Goal: Transaction & Acquisition: Purchase product/service

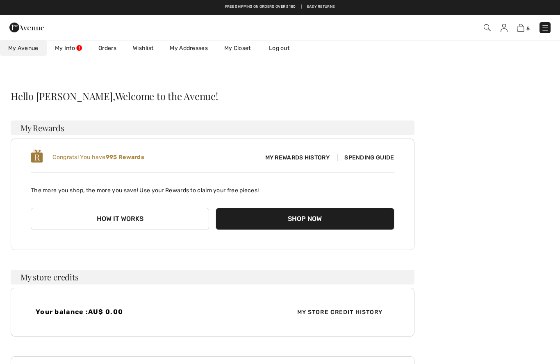
click at [518, 32] on img at bounding box center [521, 28] width 7 height 8
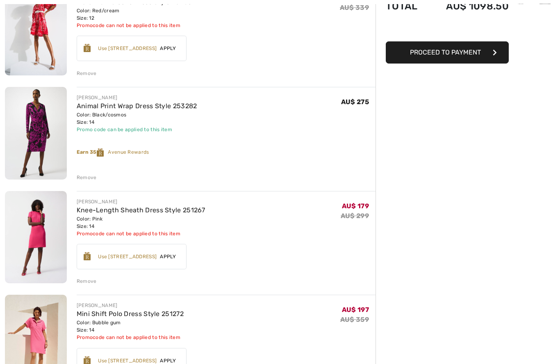
scroll to position [130, 0]
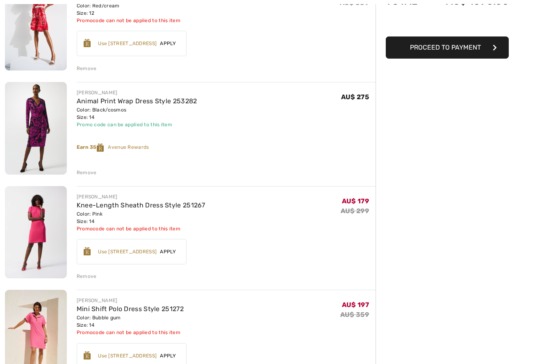
click at [41, 117] on img at bounding box center [36, 128] width 62 height 93
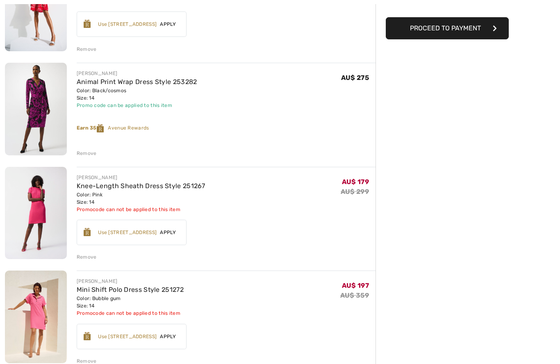
scroll to position [149, 0]
click at [101, 186] on link "Knee-Length Sheath Dress Style 251267" at bounding box center [141, 186] width 129 height 8
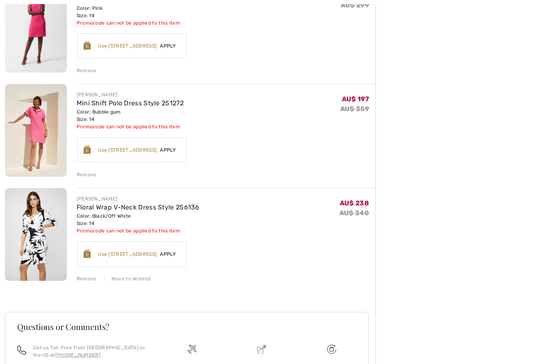
scroll to position [338, 0]
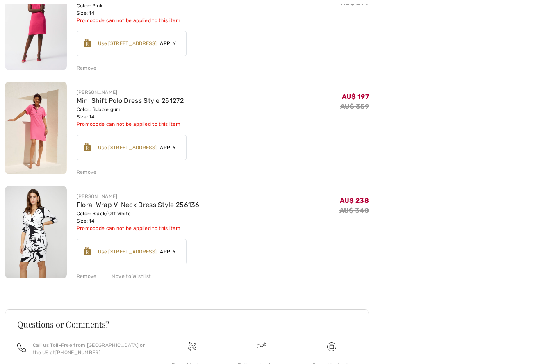
click at [98, 101] on link "Mini Shift Polo Dress Style 251272" at bounding box center [130, 101] width 107 height 8
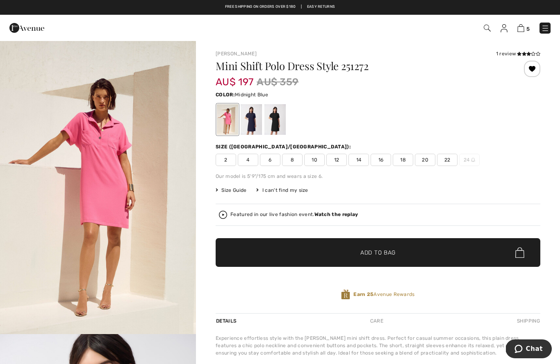
click at [253, 123] on div at bounding box center [251, 119] width 21 height 31
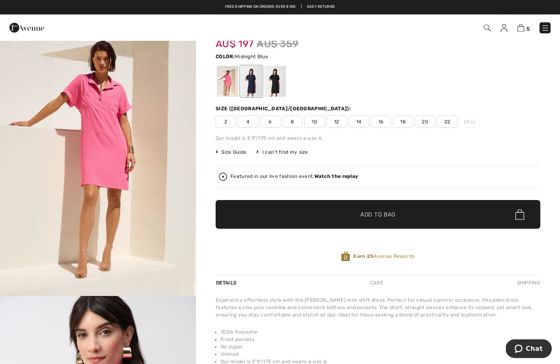
scroll to position [40, 0]
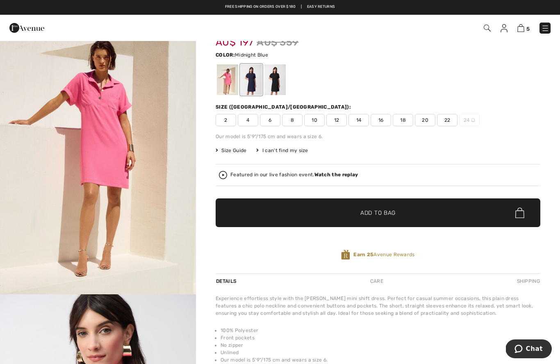
click at [252, 83] on div at bounding box center [251, 79] width 21 height 31
click at [254, 76] on div at bounding box center [251, 79] width 21 height 31
click at [364, 125] on span "14" at bounding box center [359, 120] width 21 height 12
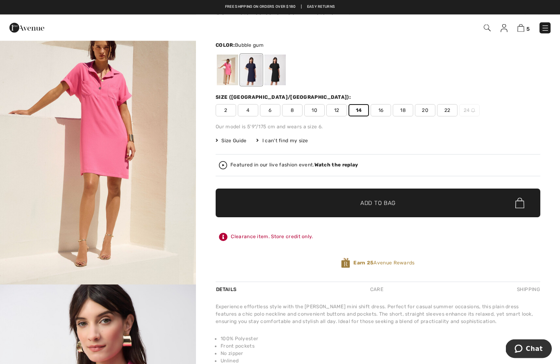
scroll to position [0, 0]
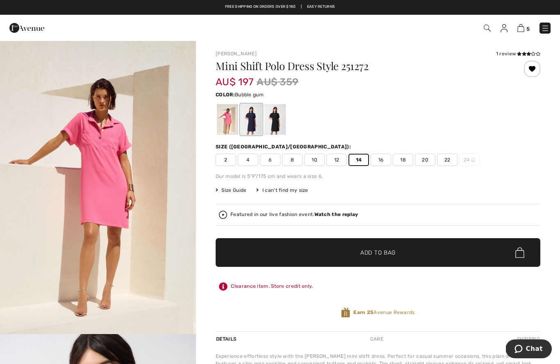
click at [242, 122] on div at bounding box center [251, 119] width 21 height 31
click at [251, 121] on div at bounding box center [251, 119] width 21 height 31
click at [467, 130] on div at bounding box center [378, 120] width 325 height 34
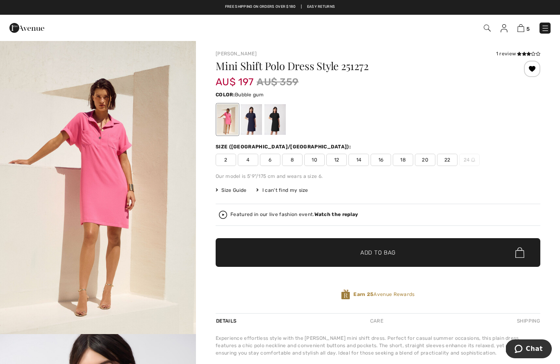
click at [248, 127] on div at bounding box center [251, 119] width 21 height 31
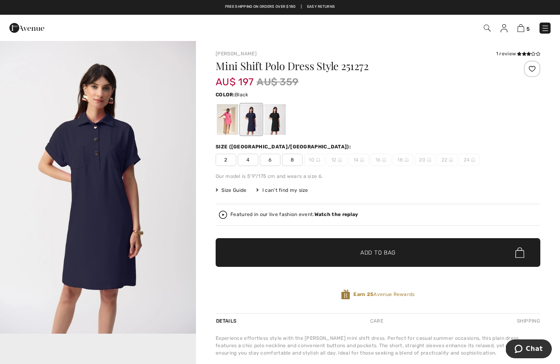
click at [277, 126] on div at bounding box center [275, 119] width 21 height 31
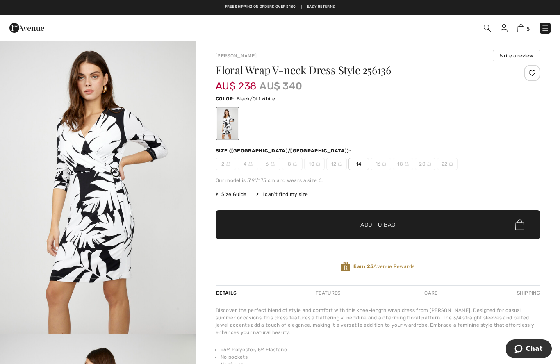
click at [505, 29] on img at bounding box center [504, 28] width 7 height 8
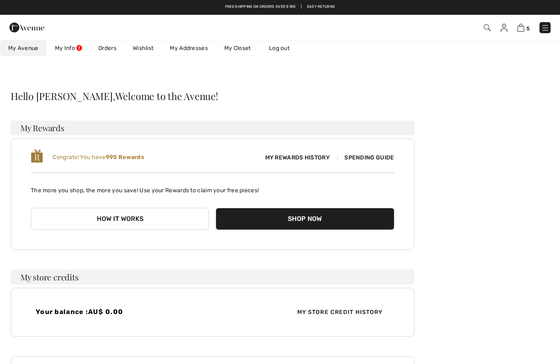
click at [545, 28] on img at bounding box center [546, 28] width 8 height 8
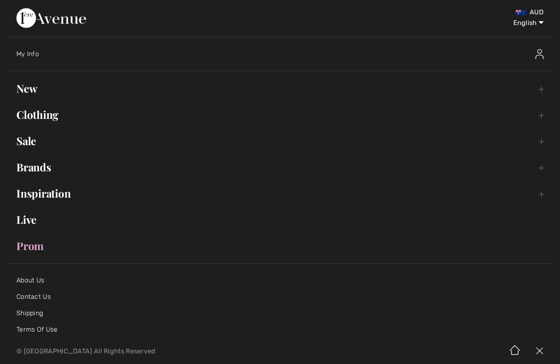
click at [48, 110] on link "Clothing Toggle submenu" at bounding box center [280, 115] width 544 height 18
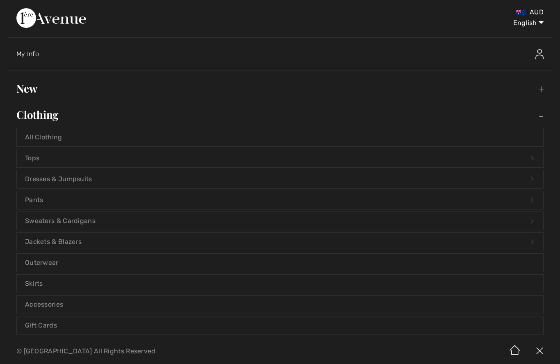
click at [51, 179] on link "Dresses & Jumpsuits Open submenu" at bounding box center [280, 179] width 527 height 18
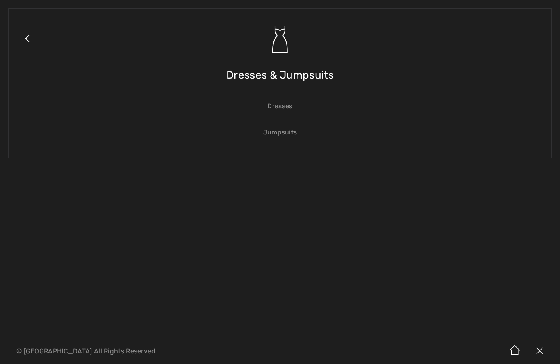
click at [282, 110] on link "Dresses" at bounding box center [280, 106] width 527 height 18
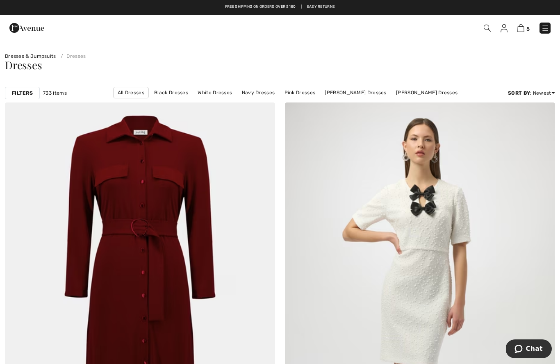
click at [392, 94] on link "[PERSON_NAME] Dresses" at bounding box center [427, 92] width 70 height 11
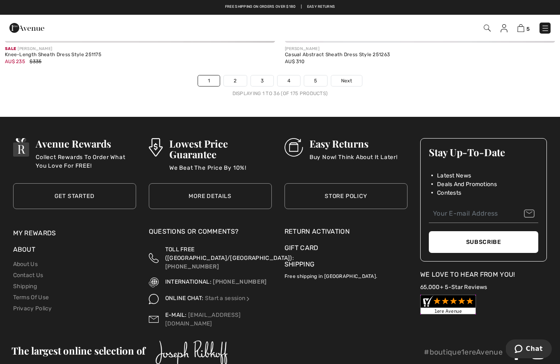
scroll to position [8081, 0]
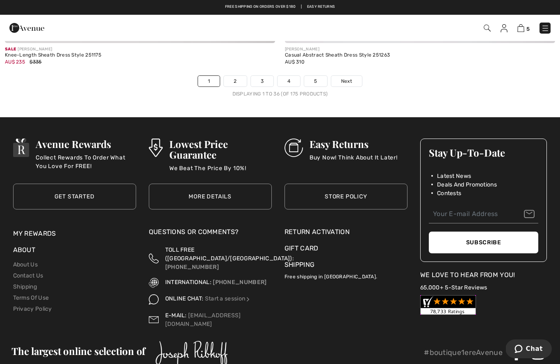
click at [350, 78] on span "Next" at bounding box center [346, 81] width 11 height 7
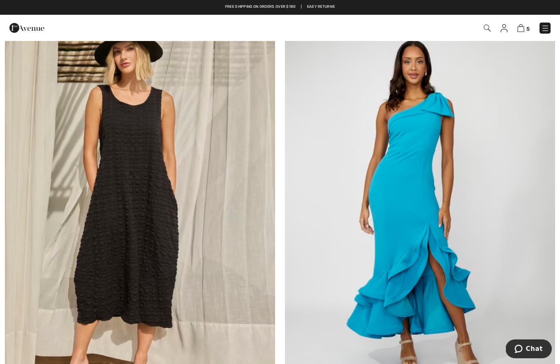
scroll to position [6391, 0]
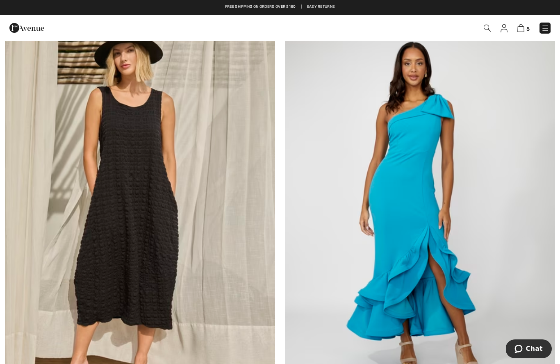
click at [118, 152] on img at bounding box center [140, 217] width 270 height 406
click at [192, 14] on div "Free shipping on orders over $180 | Easy Returns" at bounding box center [280, 11] width 552 height 14
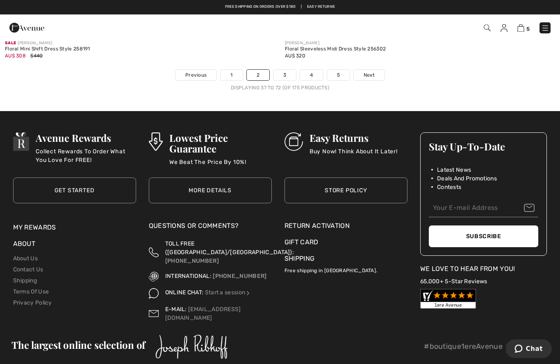
scroll to position [8086, 0]
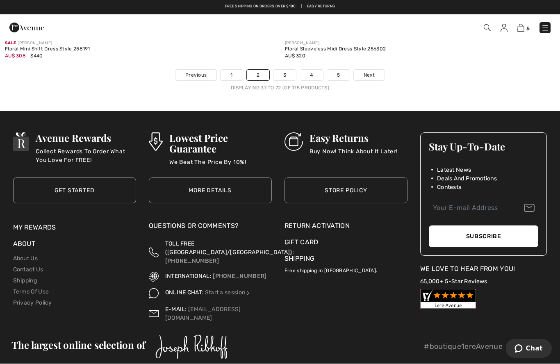
click at [372, 72] on span "Next" at bounding box center [369, 75] width 11 height 7
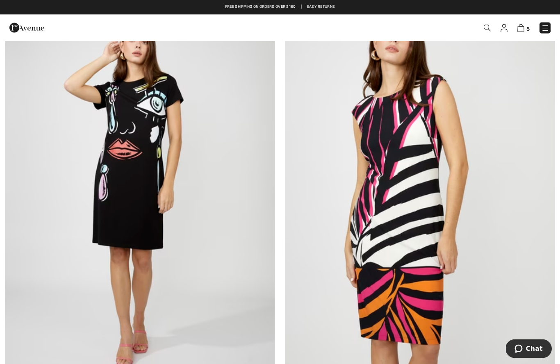
scroll to position [3692, 0]
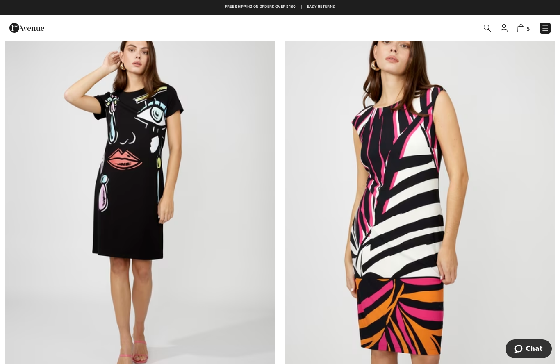
click at [120, 196] on img at bounding box center [140, 202] width 270 height 406
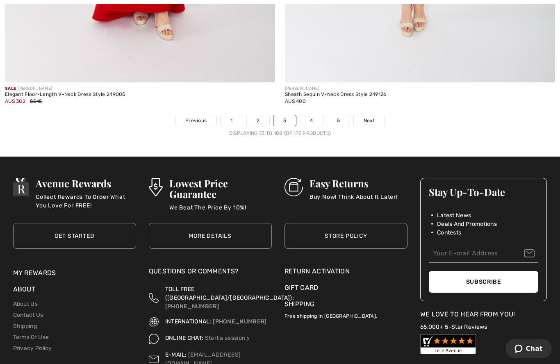
scroll to position [8042, 0]
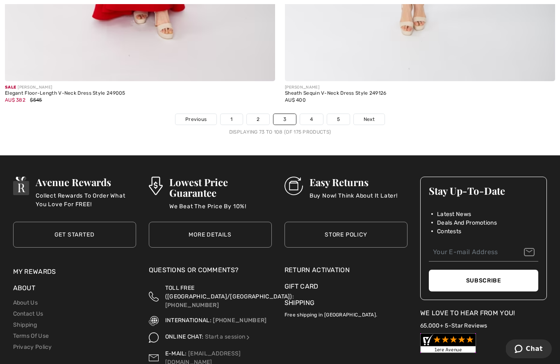
click at [373, 118] on link "Next" at bounding box center [369, 119] width 31 height 11
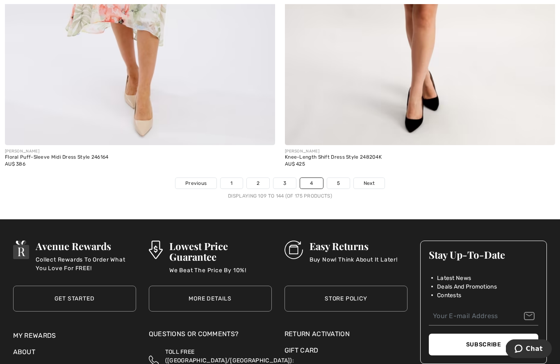
scroll to position [7981, 0]
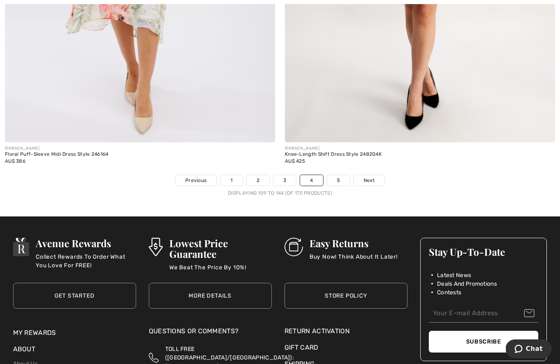
click at [372, 177] on span "Next" at bounding box center [369, 180] width 11 height 7
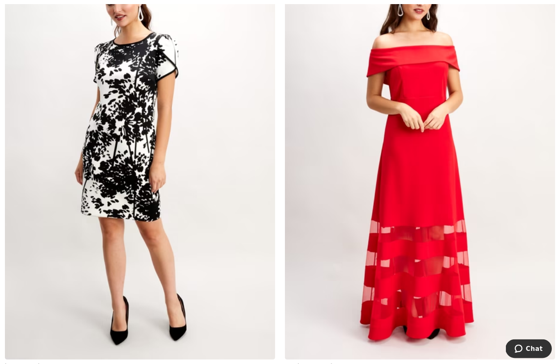
scroll to position [1468, 0]
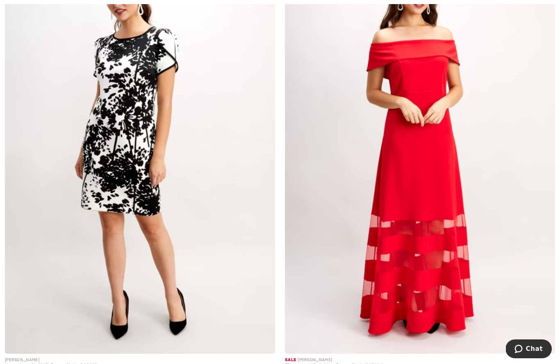
click at [122, 117] on img at bounding box center [140, 152] width 270 height 406
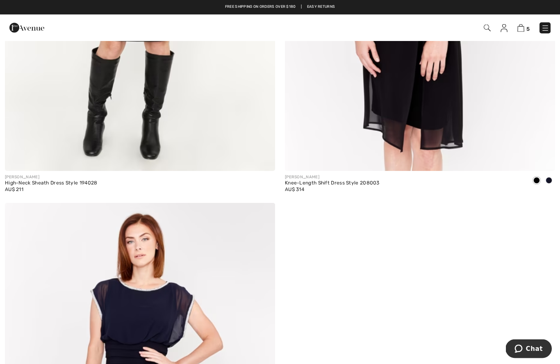
scroll to position [6638, 0]
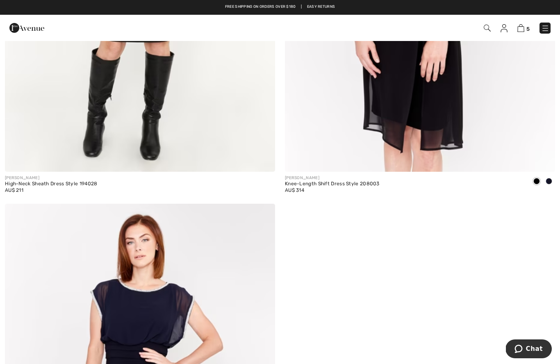
click at [507, 25] on img at bounding box center [504, 28] width 7 height 8
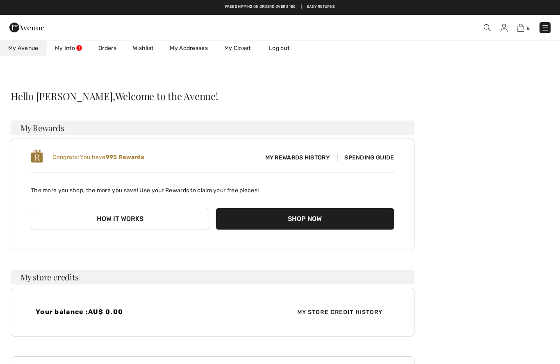
click at [150, 43] on link "Wishlist" at bounding box center [143, 48] width 37 height 15
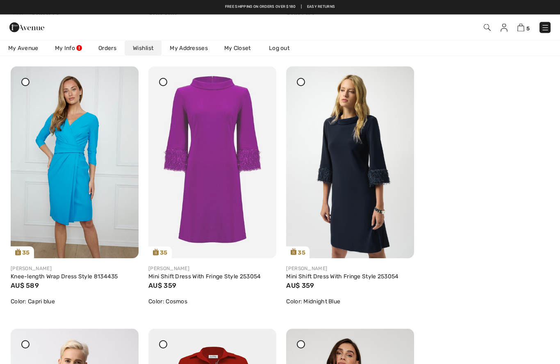
scroll to position [368, 0]
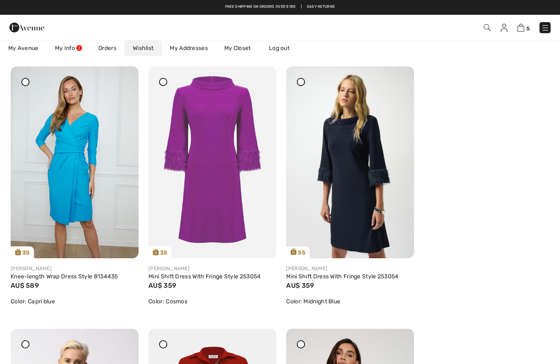
click at [211, 150] on img at bounding box center [213, 162] width 128 height 192
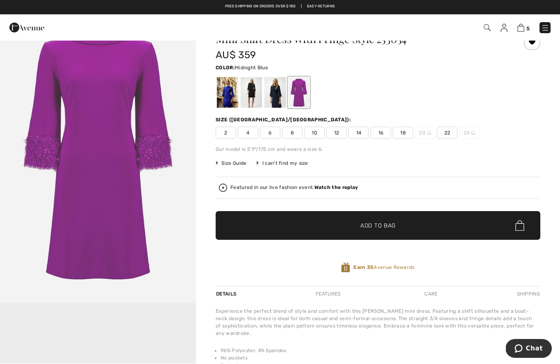
scroll to position [31, 0]
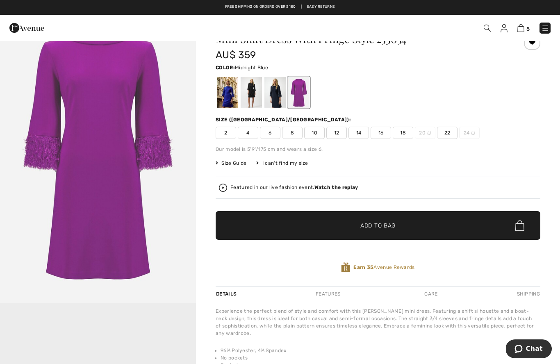
click at [279, 103] on div at bounding box center [275, 92] width 21 height 31
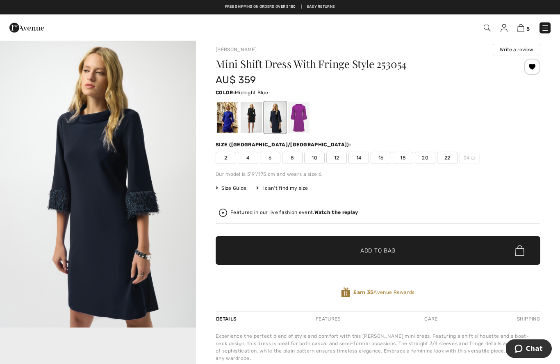
scroll to position [0, 0]
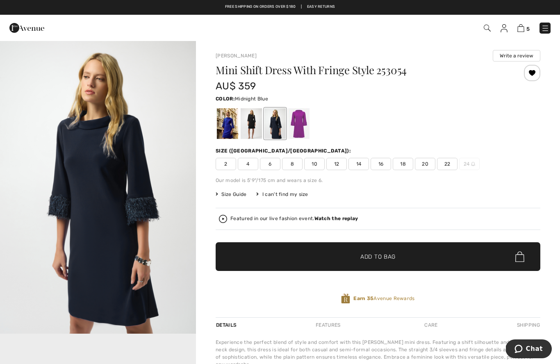
click at [508, 25] on img at bounding box center [504, 28] width 7 height 8
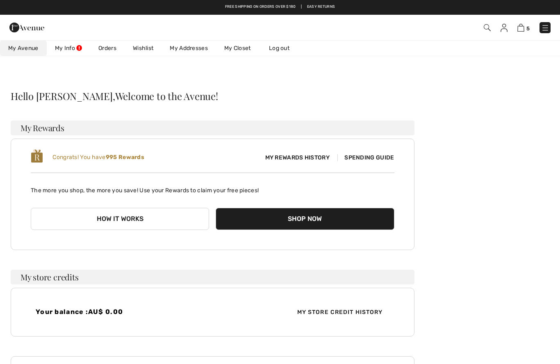
click at [150, 45] on link "Wishlist" at bounding box center [143, 48] width 37 height 15
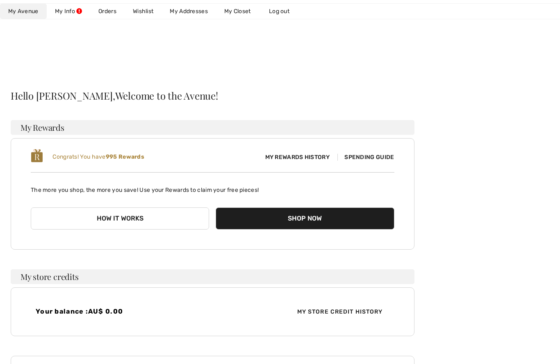
click at [148, 10] on link "Wishlist" at bounding box center [143, 11] width 37 height 15
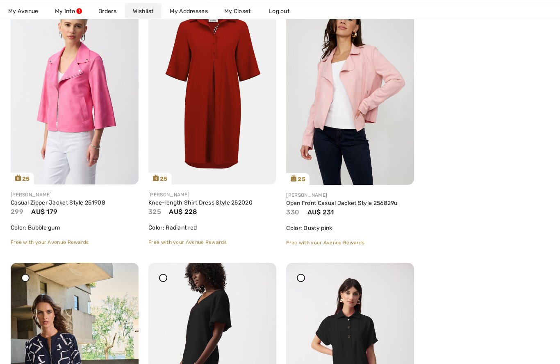
scroll to position [705, 0]
click at [71, 107] on img at bounding box center [75, 89] width 128 height 192
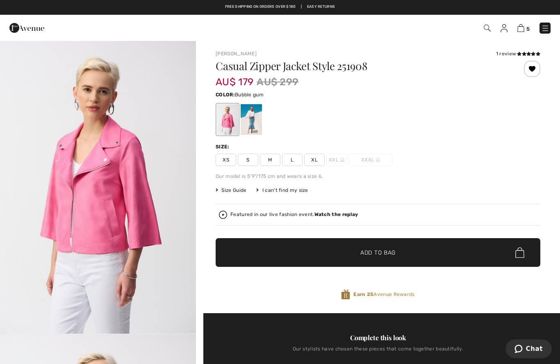
click at [507, 27] on img at bounding box center [504, 28] width 7 height 8
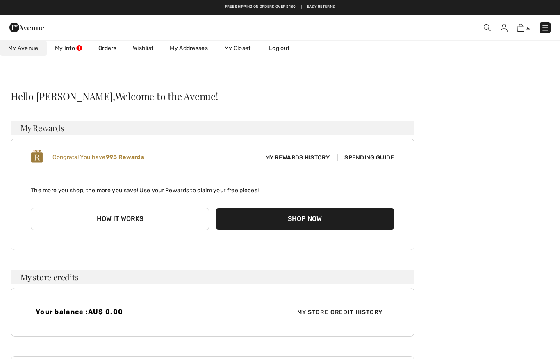
click at [149, 45] on link "Wishlist" at bounding box center [143, 48] width 37 height 15
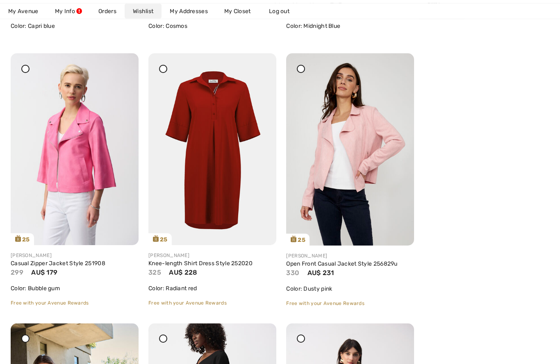
scroll to position [644, 0]
click at [363, 155] on img at bounding box center [350, 149] width 128 height 192
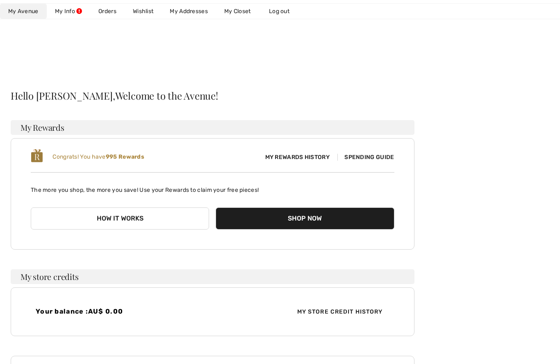
click at [148, 9] on link "Wishlist" at bounding box center [143, 11] width 37 height 15
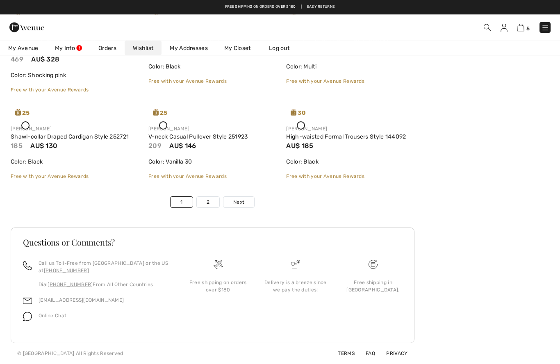
scroll to position [2193, 0]
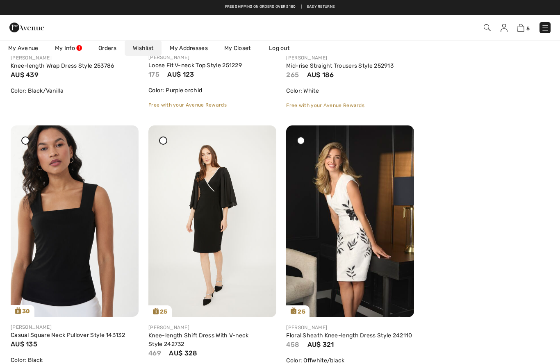
click at [165, 141] on icon at bounding box center [163, 140] width 3 height 3
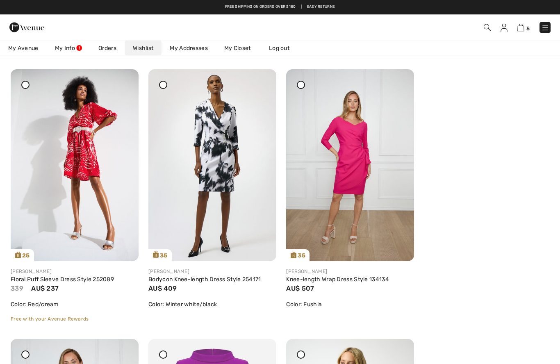
scroll to position [0, 0]
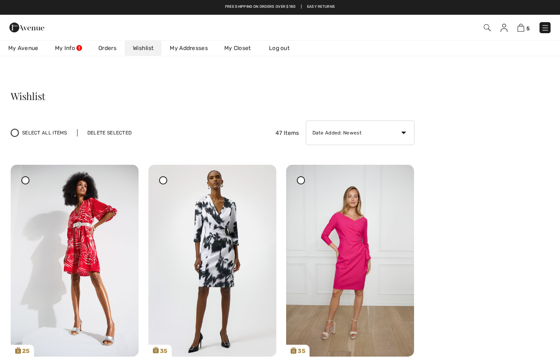
click at [112, 132] on div "Delete Selected" at bounding box center [109, 132] width 65 height 7
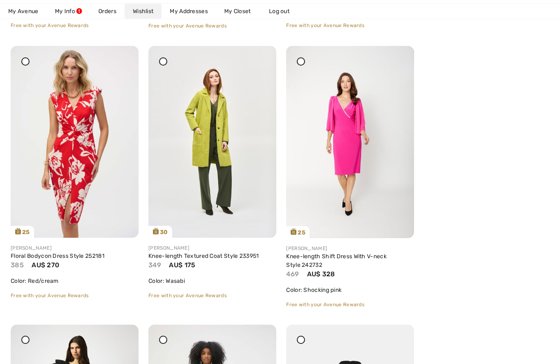
scroll to position [2542, 0]
click at [307, 59] on img at bounding box center [350, 142] width 128 height 192
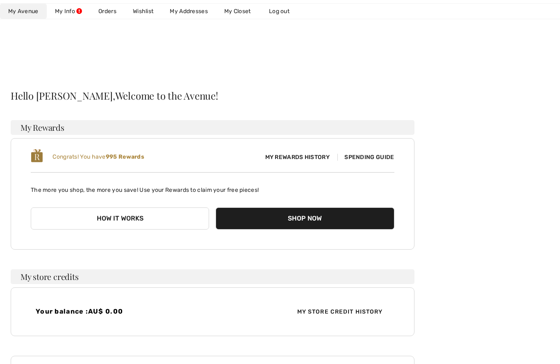
click at [148, 14] on link "Wishlist" at bounding box center [143, 11] width 37 height 15
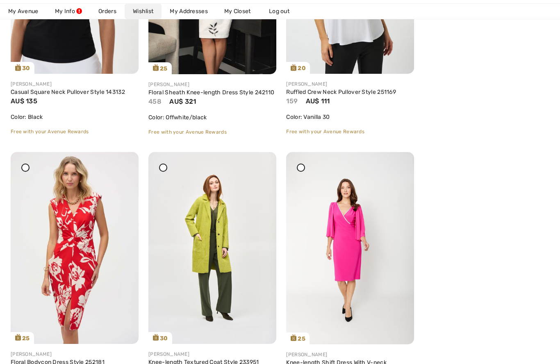
scroll to position [2447, 0]
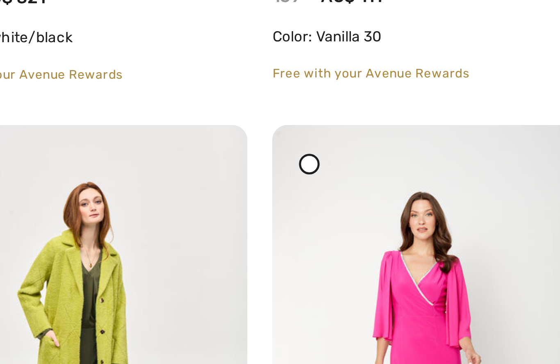
click at [300, 155] on icon at bounding box center [301, 156] width 3 height 3
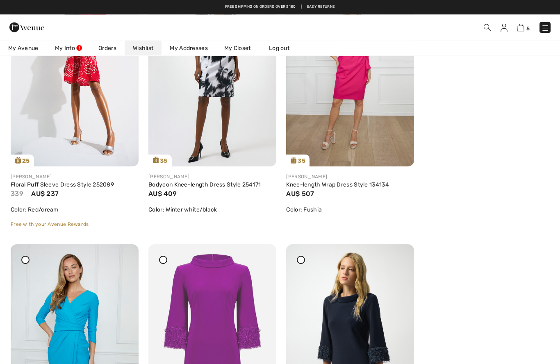
scroll to position [0, 0]
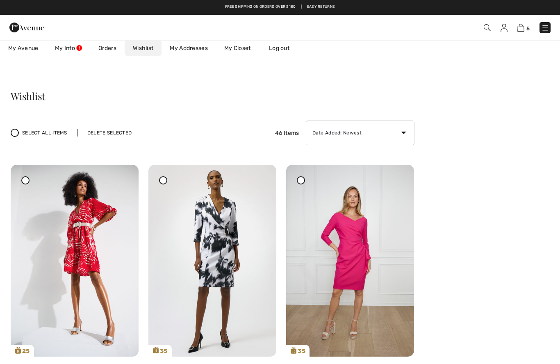
click at [116, 131] on div "Delete Selected" at bounding box center [109, 132] width 65 height 7
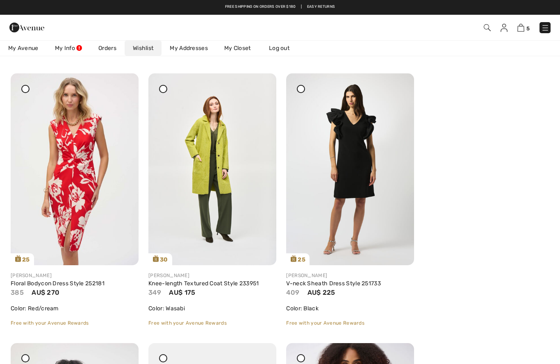
scroll to position [2514, 0]
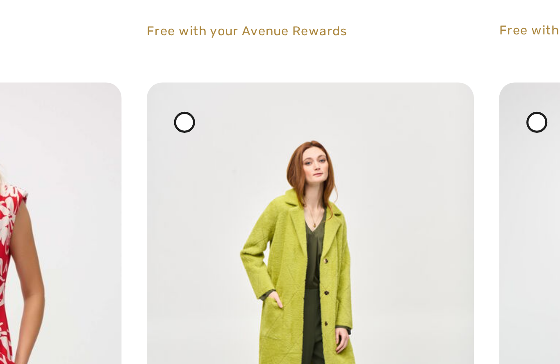
click at [162, 87] on icon at bounding box center [163, 88] width 3 height 3
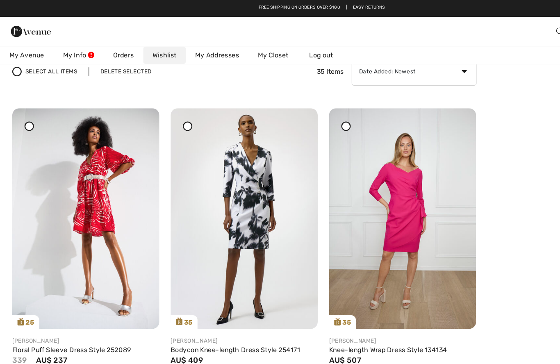
scroll to position [0, 0]
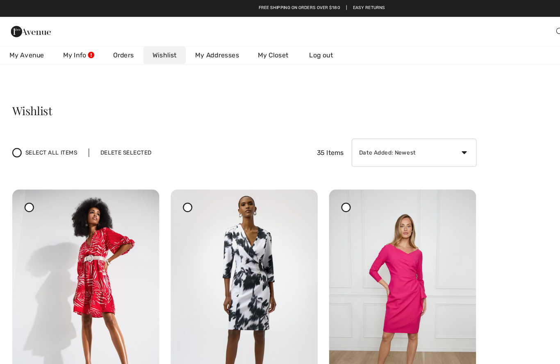
click at [118, 131] on div "Delete Selected" at bounding box center [109, 132] width 65 height 7
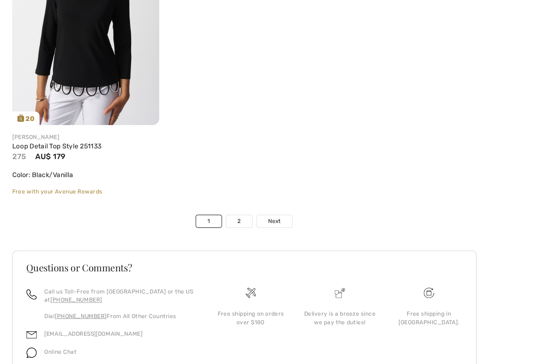
scroll to position [3191, 0]
click at [245, 207] on link "Next" at bounding box center [239, 212] width 31 height 11
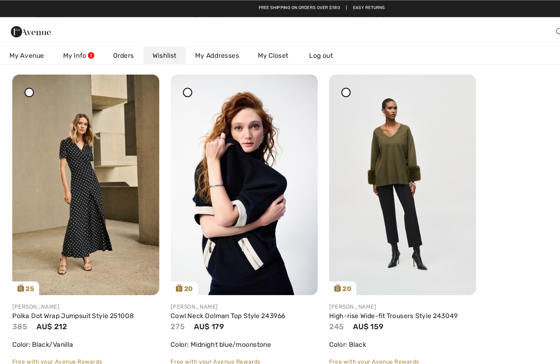
scroll to position [369, 0]
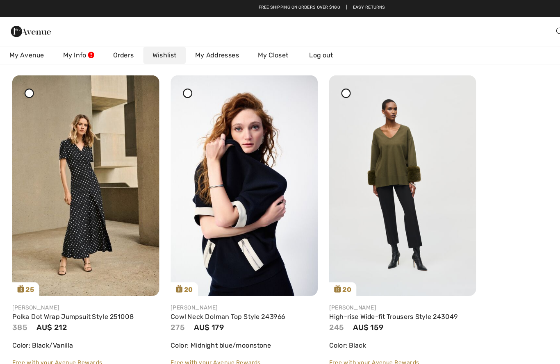
click at [303, 83] on icon at bounding box center [301, 81] width 3 height 3
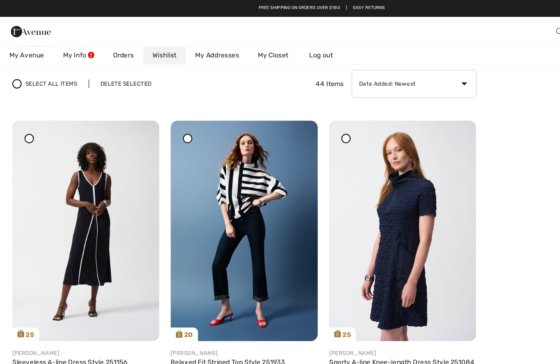
scroll to position [0, 0]
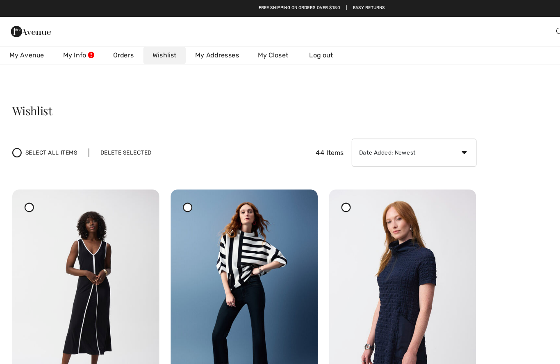
click at [113, 130] on div "Delete Selected" at bounding box center [109, 132] width 65 height 7
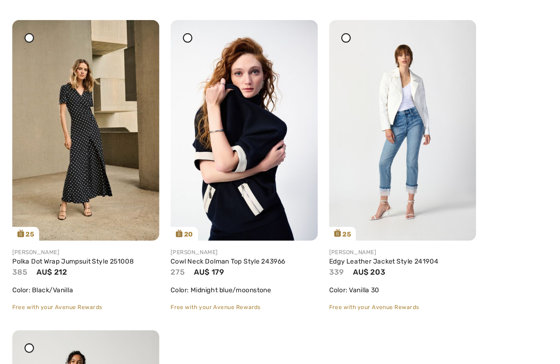
scroll to position [398, 0]
click at [69, 125] on img at bounding box center [75, 133] width 128 height 192
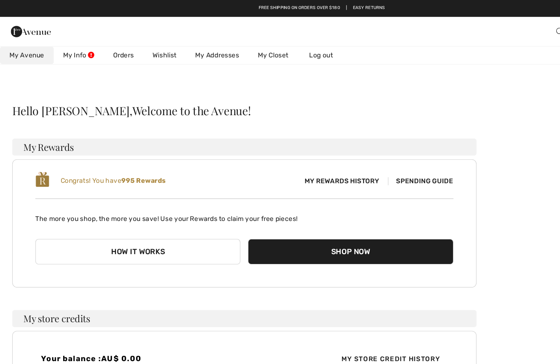
click at [144, 47] on link "Wishlist" at bounding box center [143, 48] width 37 height 15
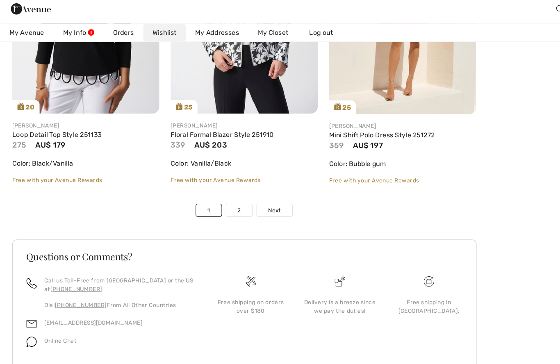
scroll to position [3201, 0]
click at [245, 199] on span "Next" at bounding box center [238, 202] width 11 height 7
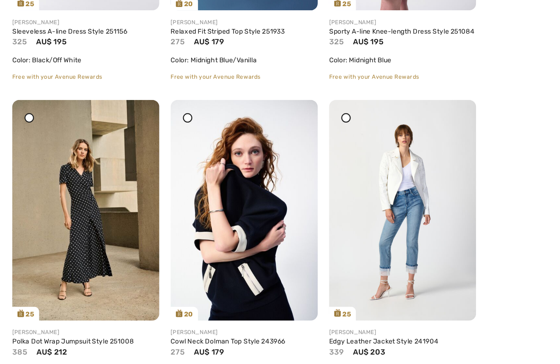
scroll to position [329, 0]
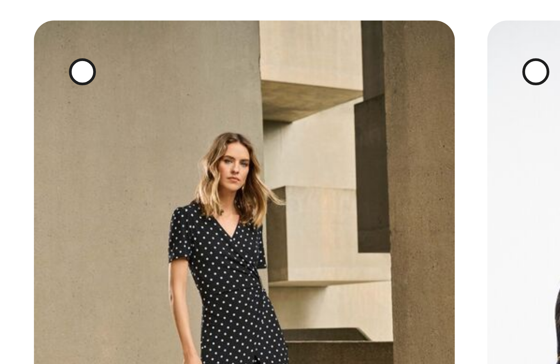
click at [25, 120] on icon at bounding box center [25, 121] width 3 height 3
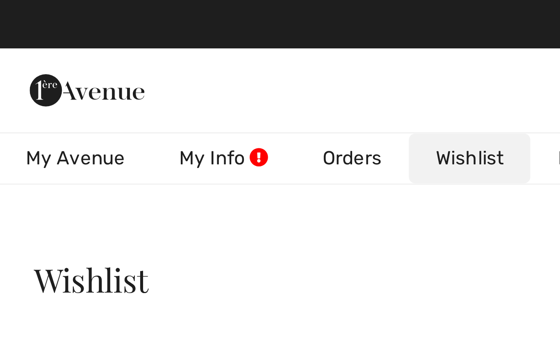
scroll to position [0, 0]
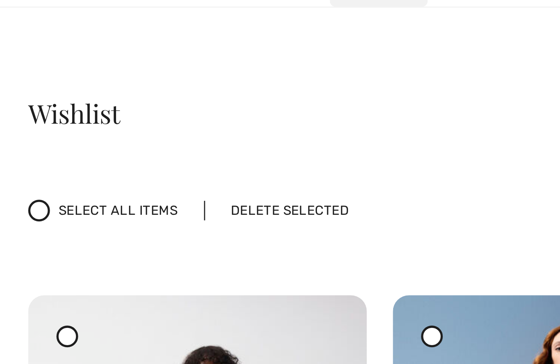
click at [115, 129] on div "Delete Selected" at bounding box center [109, 132] width 65 height 7
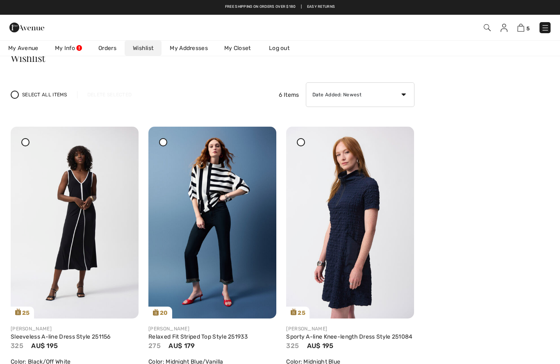
scroll to position [37, 0]
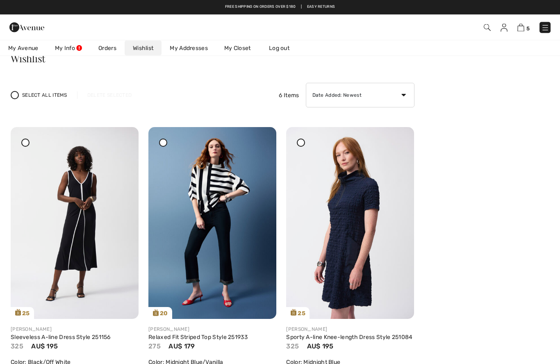
click at [542, 28] on img at bounding box center [546, 28] width 8 height 8
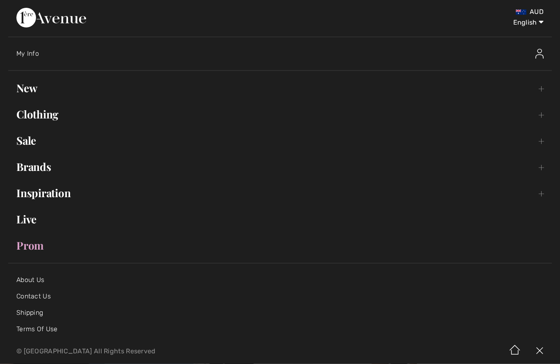
scroll to position [38, 0]
click at [30, 144] on link "Sale Toggle submenu" at bounding box center [280, 141] width 544 height 18
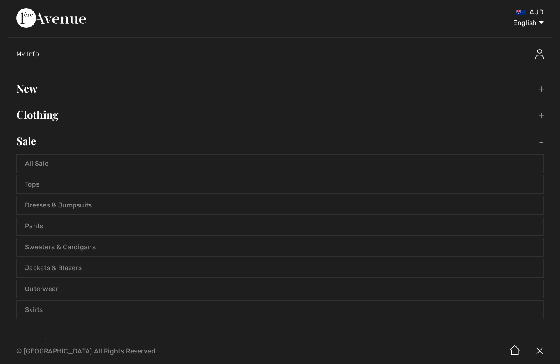
click at [47, 204] on link "Dresses & Jumpsuits" at bounding box center [280, 206] width 527 height 18
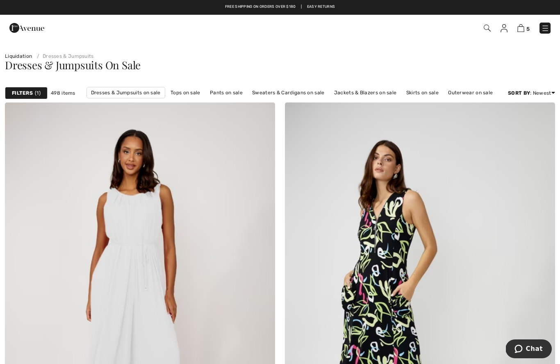
click at [27, 89] on div "Filters 1" at bounding box center [26, 93] width 43 height 12
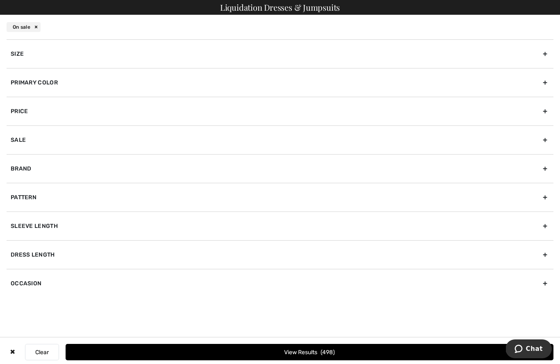
click at [20, 53] on div "Size" at bounding box center [280, 53] width 547 height 29
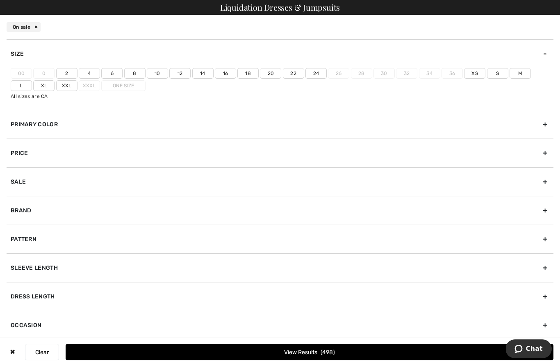
click at [202, 73] on label "14" at bounding box center [202, 73] width 21 height 11
click at [0, 0] on input"] "14" at bounding box center [0, 0] width 0 height 0
click at [315, 349] on button "View Results 150" at bounding box center [310, 352] width 488 height 16
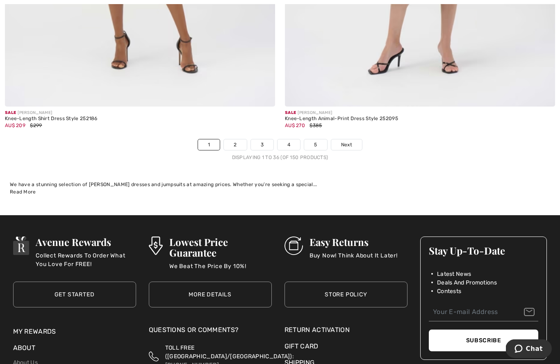
scroll to position [8017, 0]
click at [351, 141] on span "Next" at bounding box center [346, 144] width 11 height 7
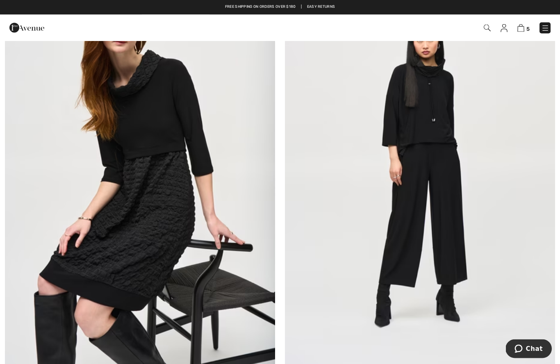
scroll to position [1009, 0]
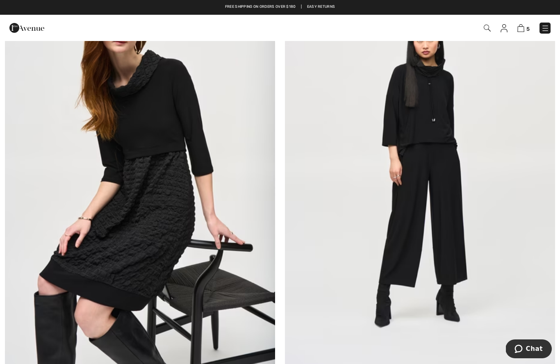
click at [136, 179] on img at bounding box center [140, 173] width 270 height 406
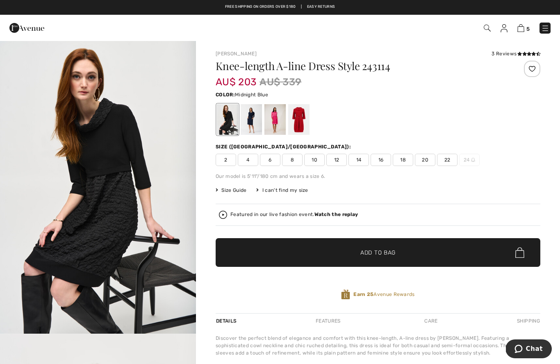
click at [254, 125] on div at bounding box center [251, 119] width 21 height 31
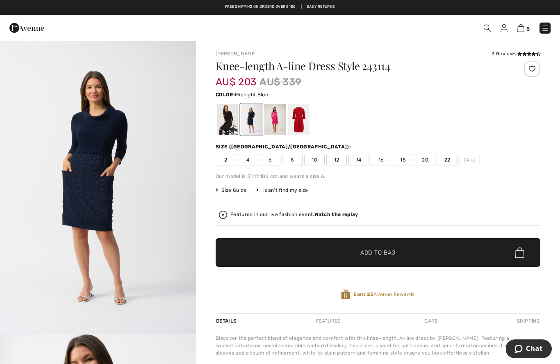
click at [357, 162] on span "14" at bounding box center [359, 160] width 21 height 12
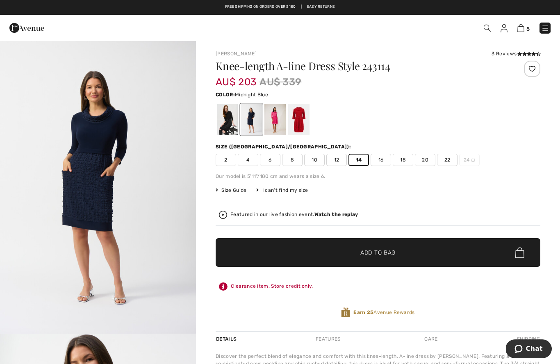
click at [407, 252] on span "✔ Added to Bag Add to Bag" at bounding box center [378, 252] width 325 height 29
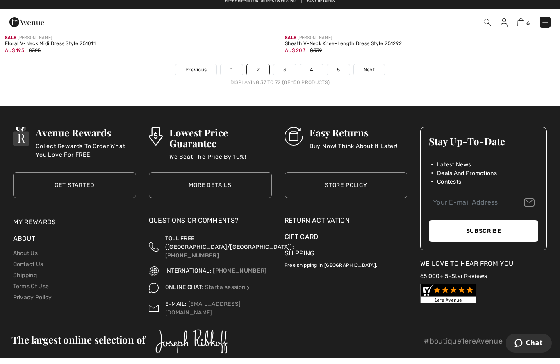
scroll to position [8086, 0]
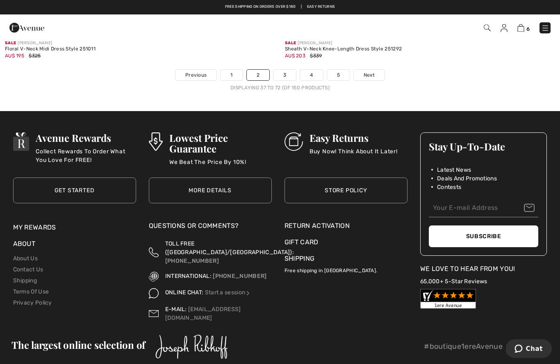
click at [287, 70] on link "3" at bounding box center [285, 75] width 23 height 11
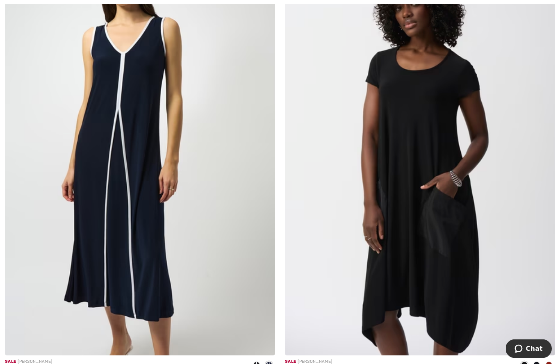
scroll to position [4619, 0]
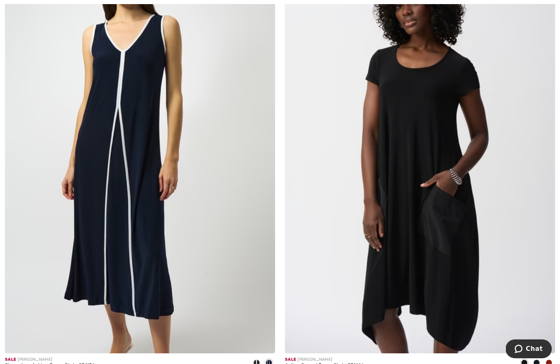
click at [97, 152] on img at bounding box center [140, 151] width 270 height 406
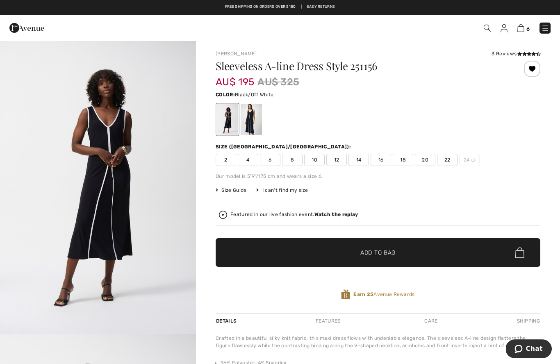
click at [251, 128] on div at bounding box center [251, 119] width 21 height 31
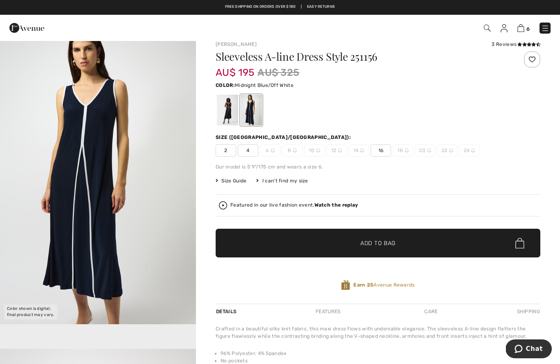
scroll to position [13, 0]
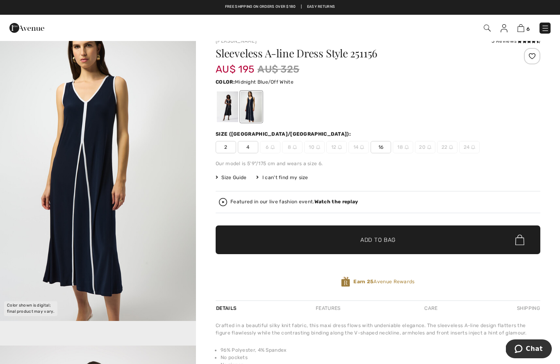
click at [226, 116] on div at bounding box center [227, 106] width 21 height 31
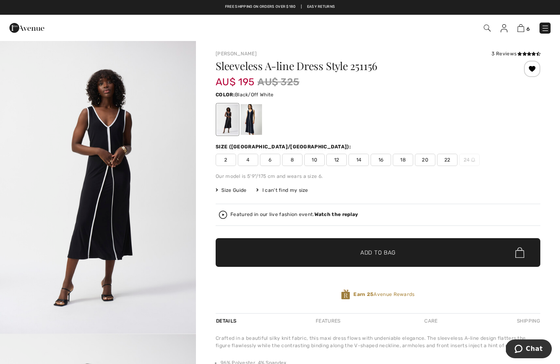
scroll to position [12, 0]
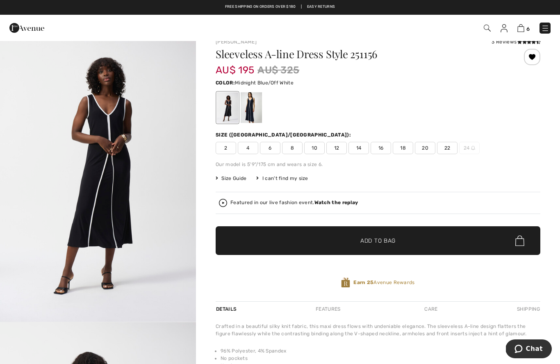
click at [249, 113] on div at bounding box center [251, 107] width 21 height 31
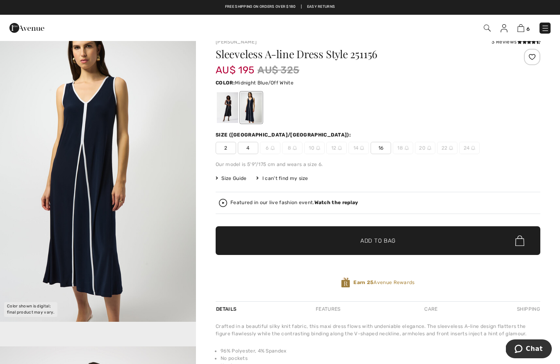
click at [221, 127] on div "Sleeveless A-line Dress Style 251156 AU$ 195 AU$ 325 Color: Midnight Blue/Off W…" at bounding box center [378, 175] width 325 height 253
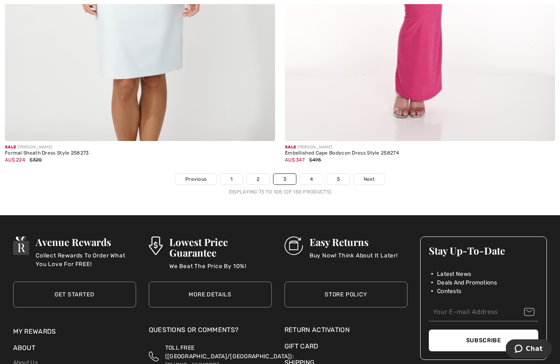
scroll to position [7982, 0]
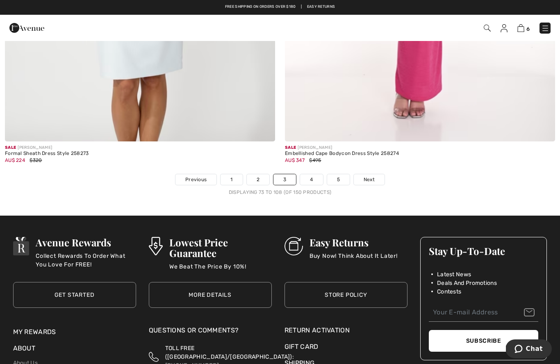
click at [370, 178] on link "Next" at bounding box center [369, 179] width 31 height 11
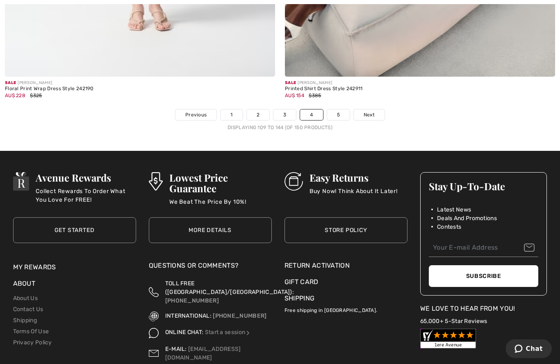
scroll to position [8048, 0]
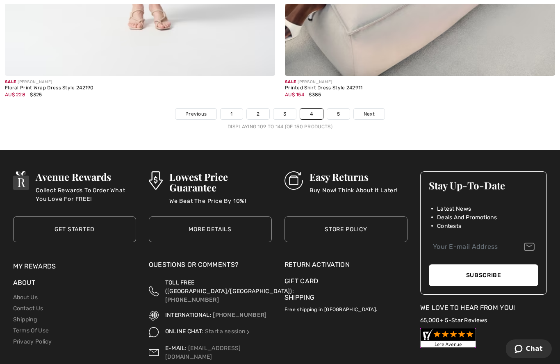
click at [376, 110] on link "Next" at bounding box center [369, 114] width 31 height 11
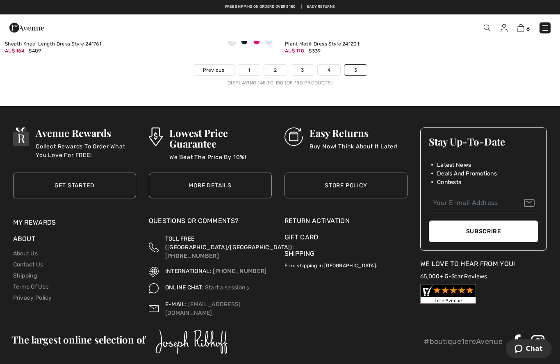
scroll to position [1352, 0]
